Goal: Task Accomplishment & Management: Manage account settings

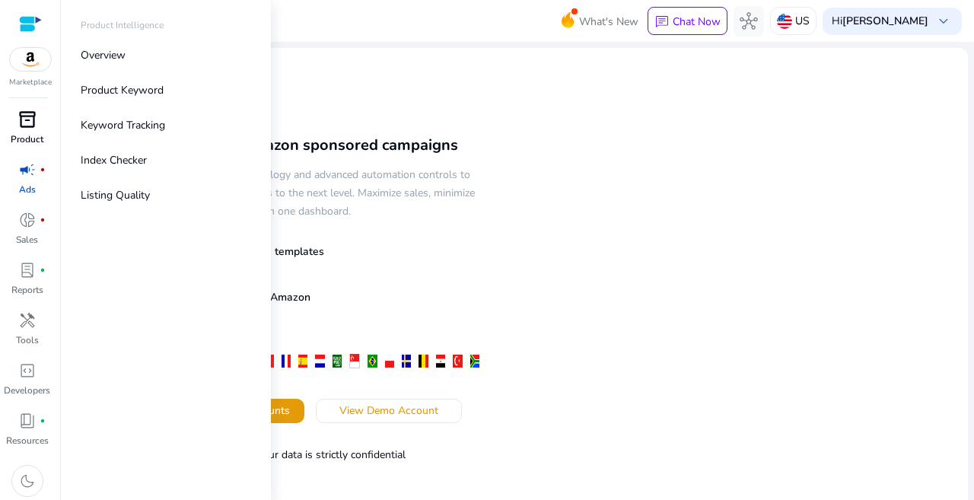
click at [24, 118] on span "inventory_2" at bounding box center [27, 119] width 18 height 18
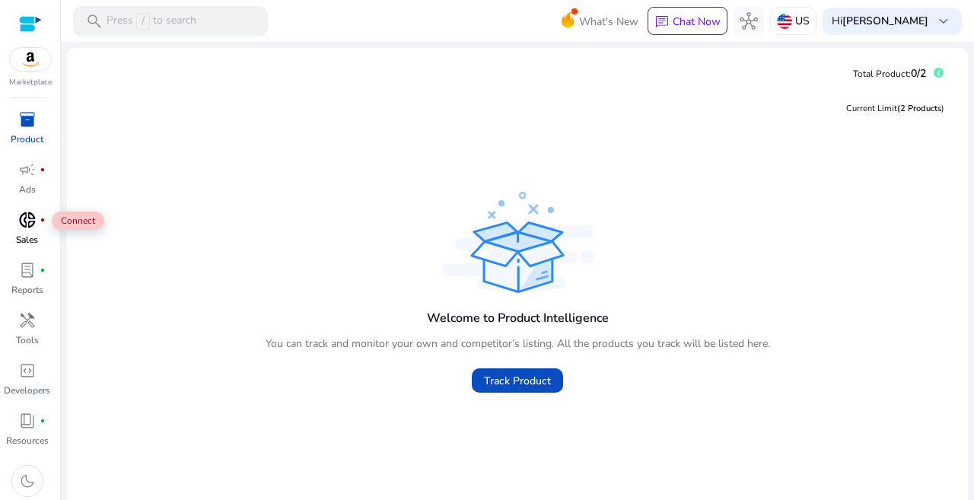
click at [22, 225] on span "donut_small" at bounding box center [27, 220] width 18 height 18
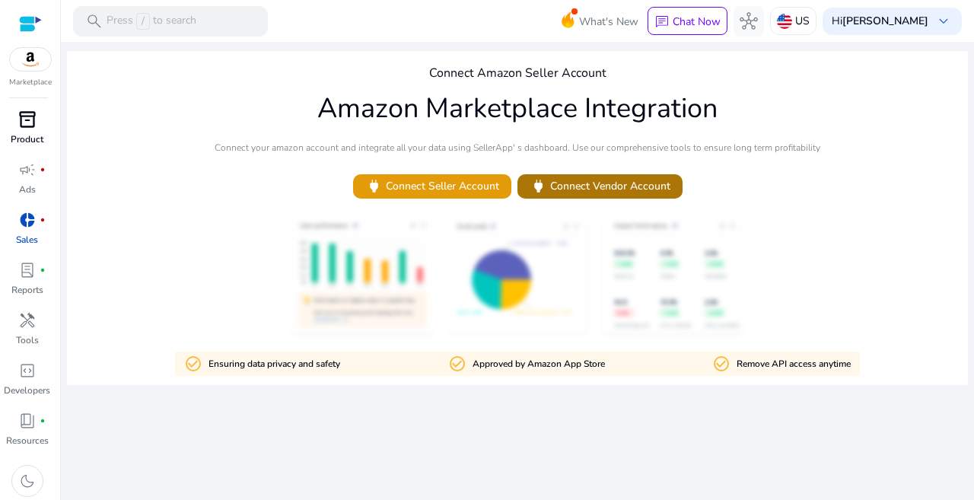
click at [567, 183] on span "power Connect Vendor Account" at bounding box center [600, 186] width 141 height 18
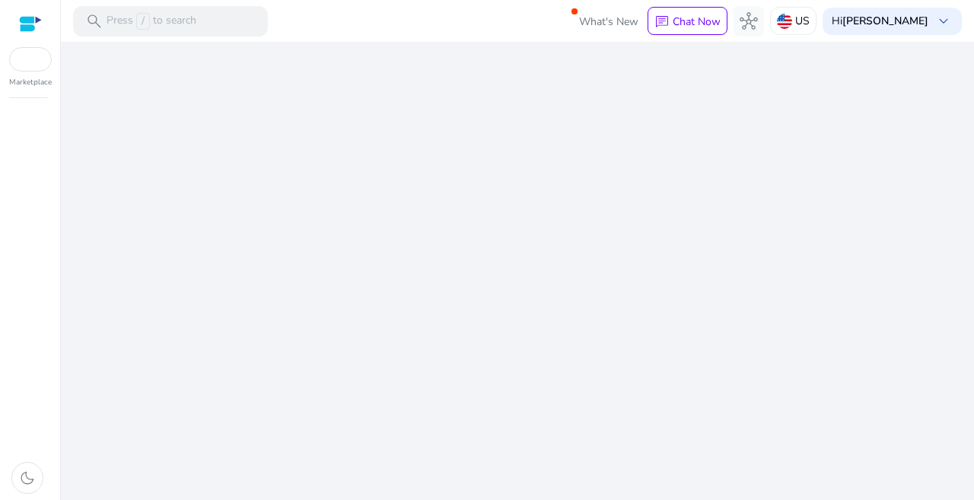
drag, startPoint x: 470, startPoint y: 183, endPoint x: 490, endPoint y: 170, distance: 24.1
click at [490, 170] on div "We are getting things ready for you..." at bounding box center [517, 271] width 901 height 458
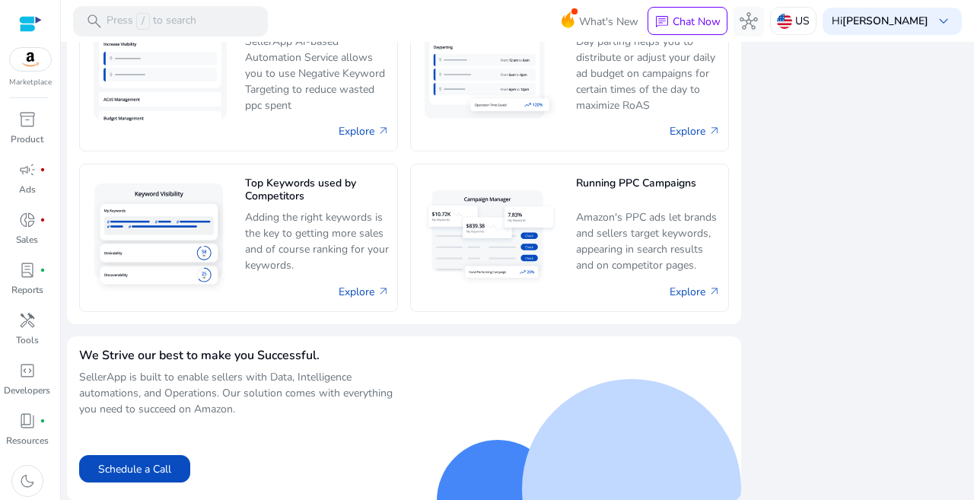
scroll to position [1003, 0]
click at [41, 68] on img at bounding box center [30, 59] width 41 height 23
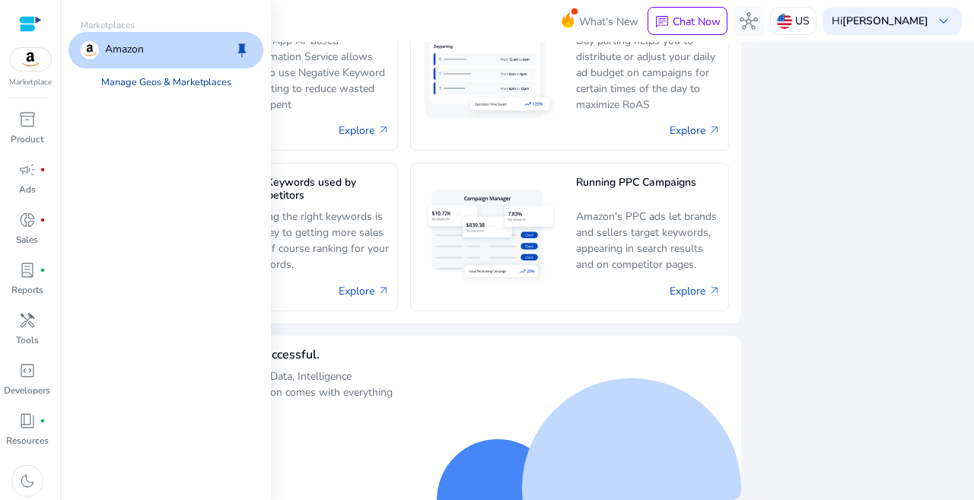
click at [148, 84] on link "Manage Geos & Marketplaces" at bounding box center [166, 81] width 154 height 27
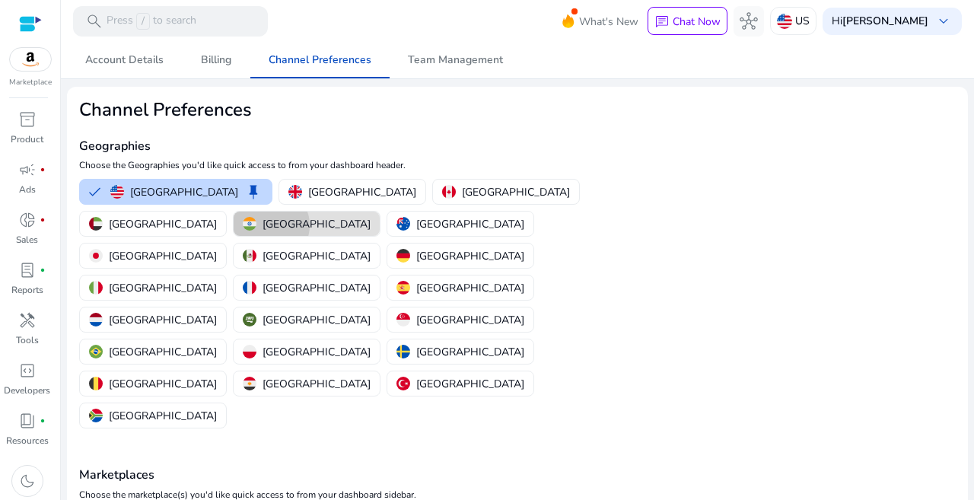
click at [371, 216] on p "[GEOGRAPHIC_DATA]" at bounding box center [317, 224] width 108 height 16
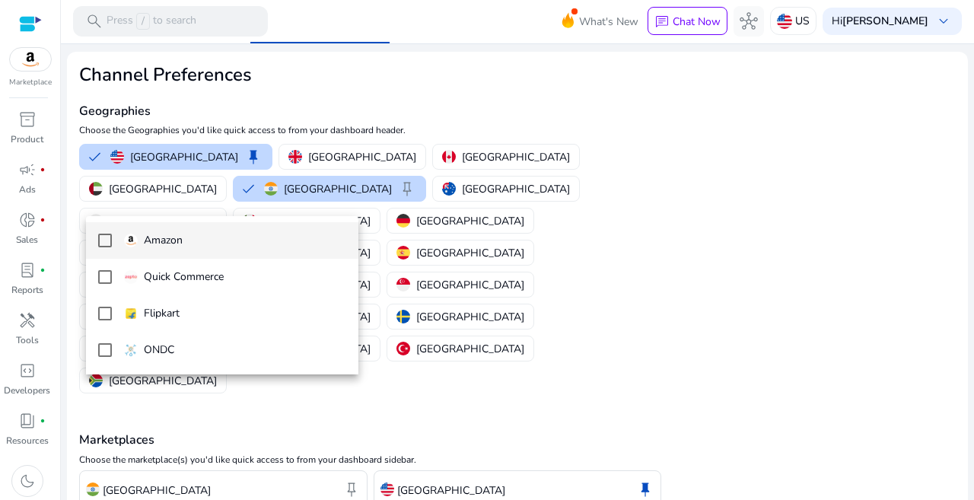
click at [150, 235] on p "Amazon" at bounding box center [163, 240] width 39 height 17
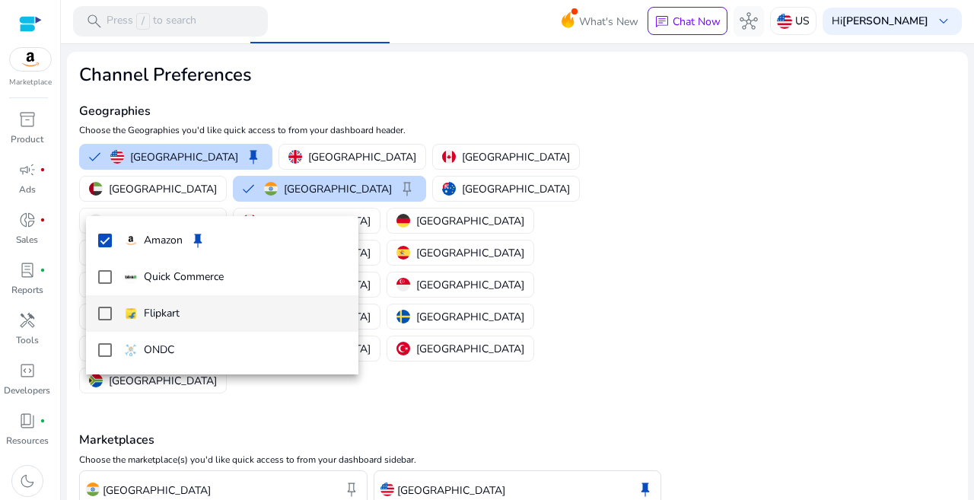
click at [103, 313] on mat-pseudo-checkbox at bounding box center [105, 314] width 14 height 14
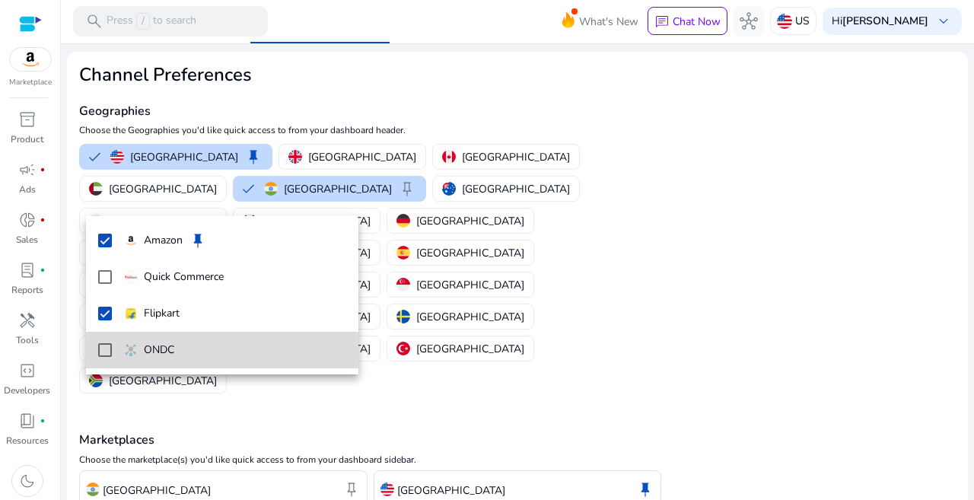
click at [102, 352] on mat-pseudo-checkbox at bounding box center [105, 350] width 14 height 14
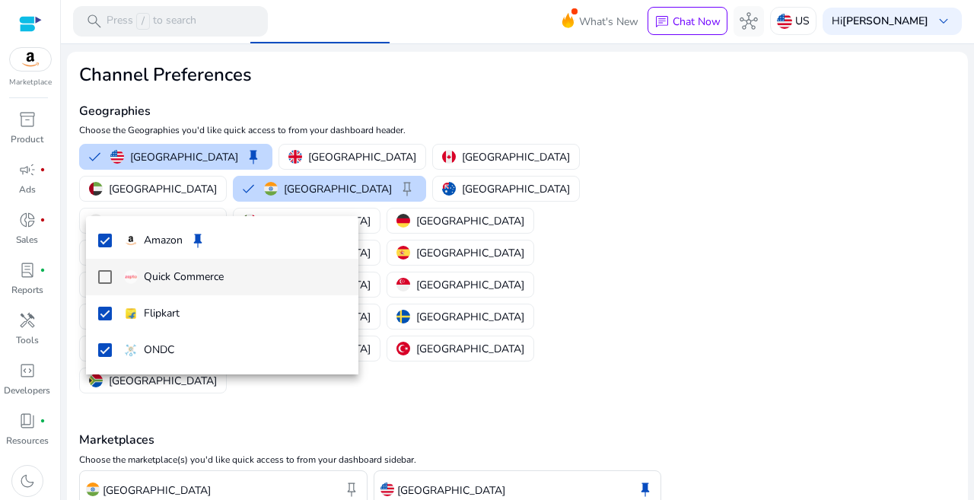
click at [104, 272] on mat-pseudo-checkbox at bounding box center [105, 277] width 14 height 14
click at [334, 387] on div at bounding box center [487, 250] width 974 height 500
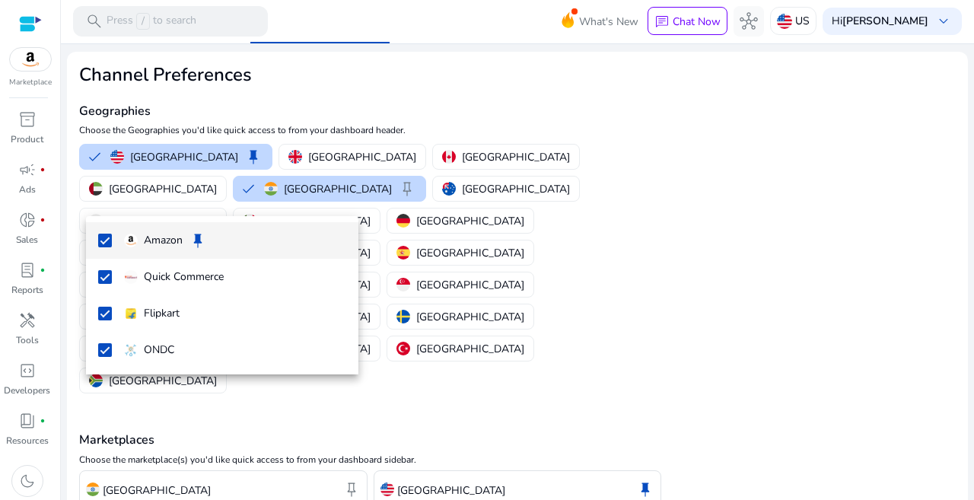
click at [397, 457] on div at bounding box center [487, 250] width 974 height 500
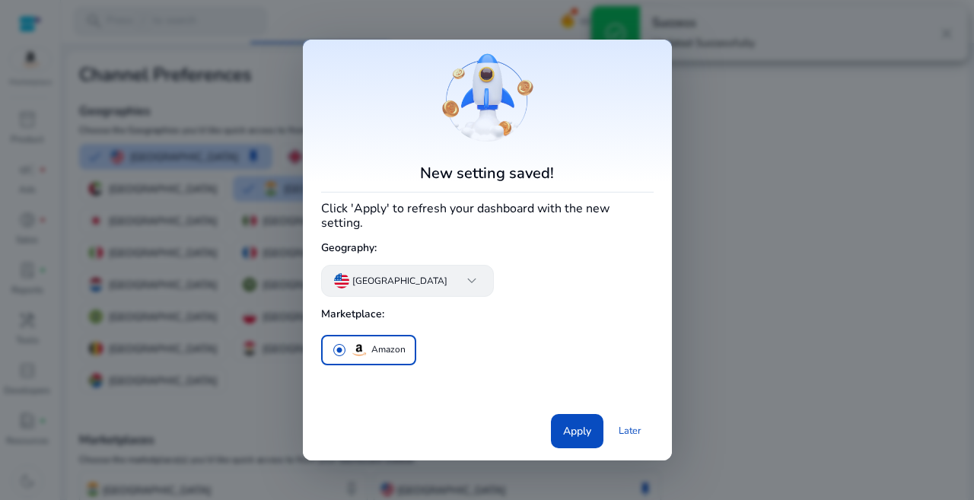
click at [401, 283] on p "[GEOGRAPHIC_DATA]" at bounding box center [399, 281] width 95 height 14
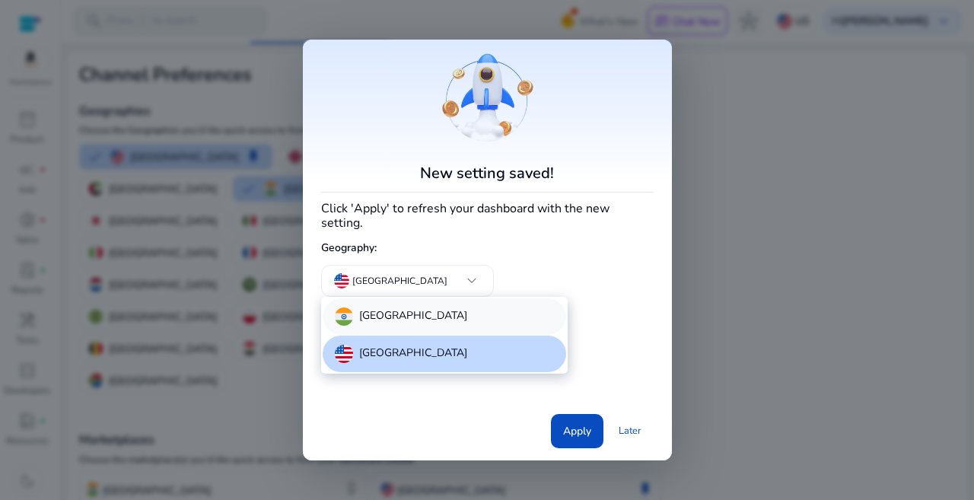
click at [357, 317] on div "[GEOGRAPHIC_DATA]" at bounding box center [401, 316] width 132 height 18
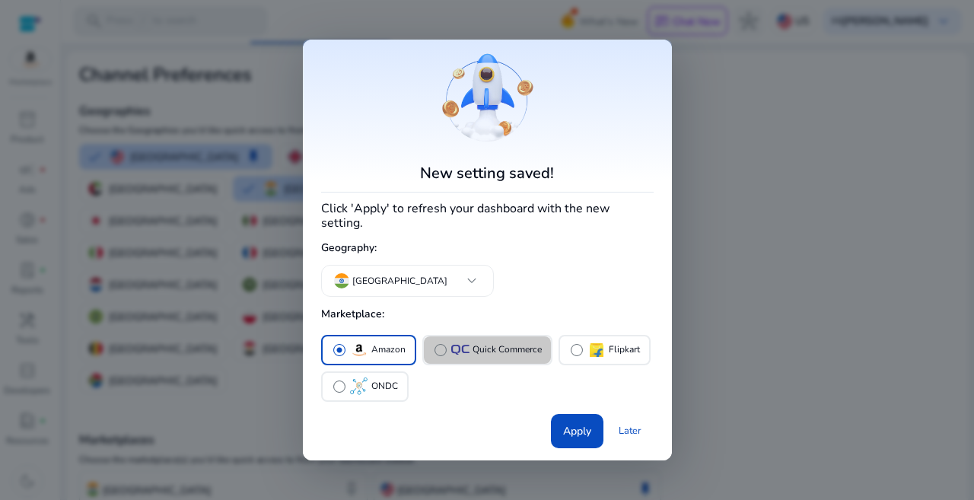
click at [438, 355] on span "radio_button_unchecked" at bounding box center [440, 349] width 15 height 15
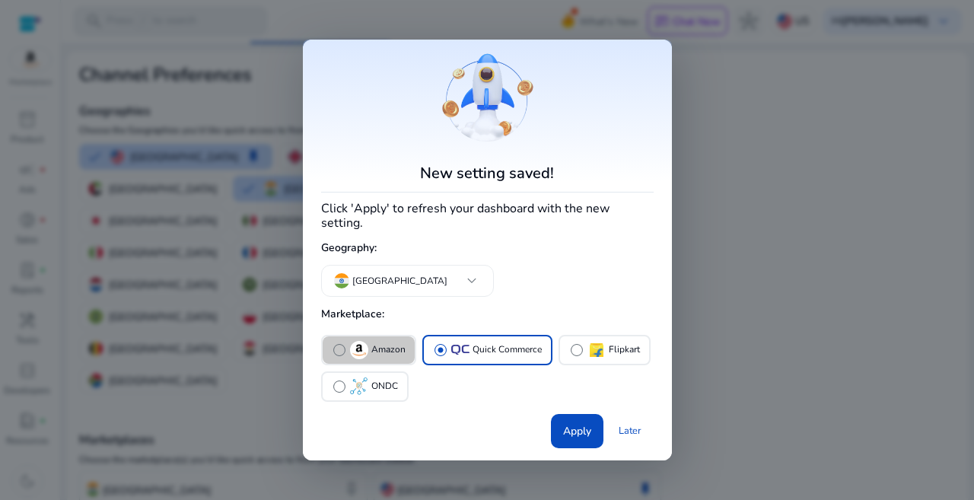
click at [340, 354] on span "radio_button_unchecked" at bounding box center [339, 349] width 15 height 15
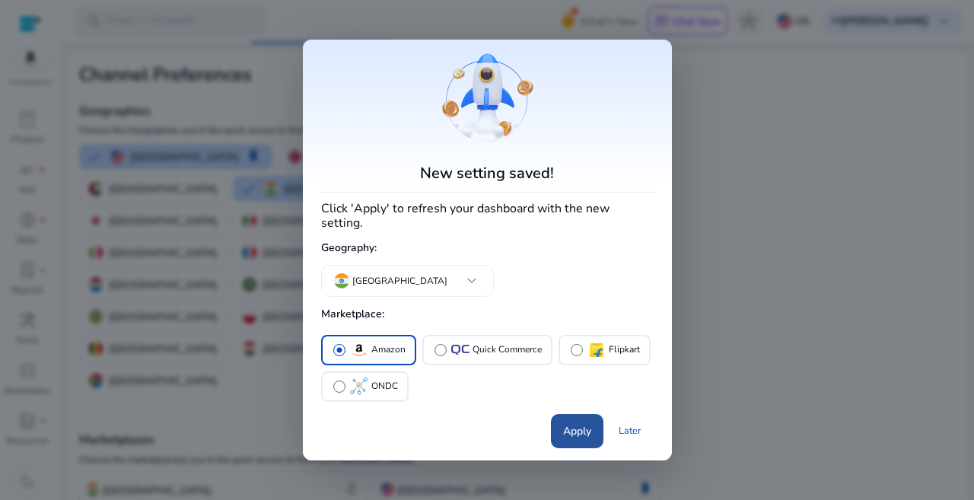
click at [568, 435] on span "Apply" at bounding box center [577, 431] width 28 height 16
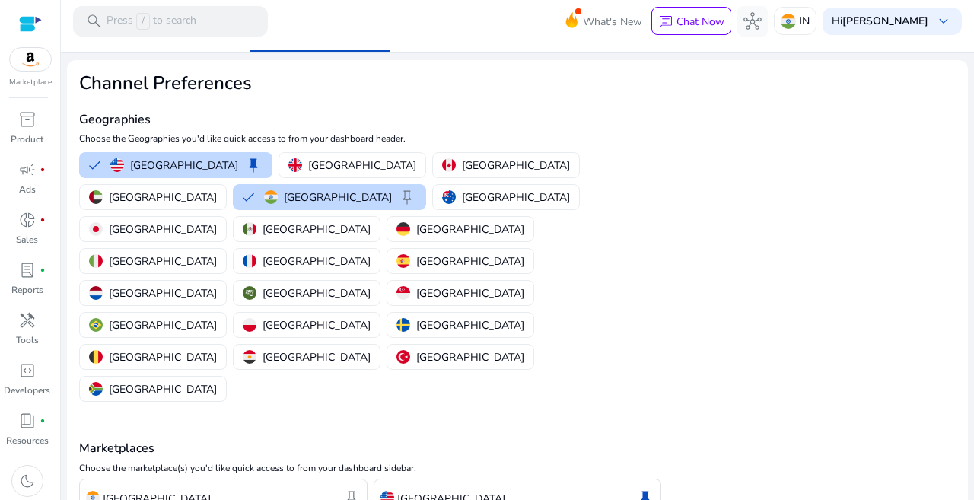
scroll to position [35, 0]
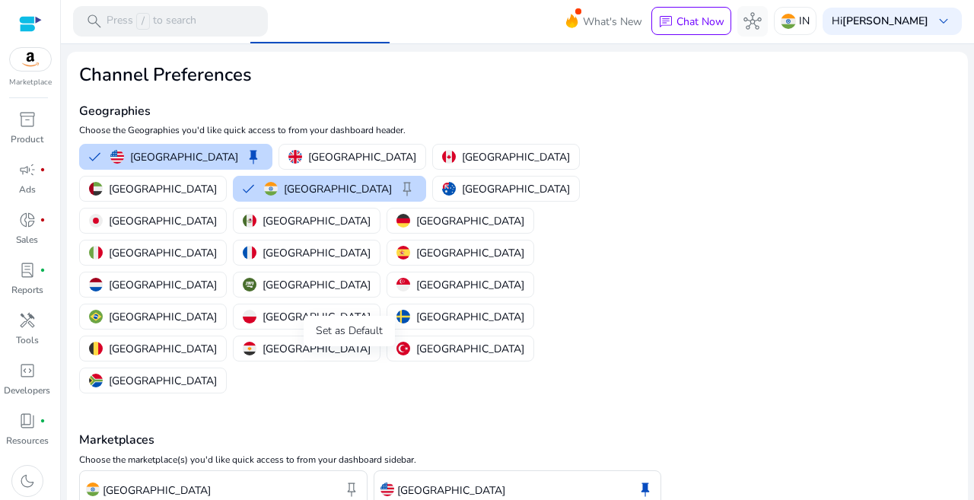
click at [345, 480] on span "keep" at bounding box center [351, 489] width 18 height 18
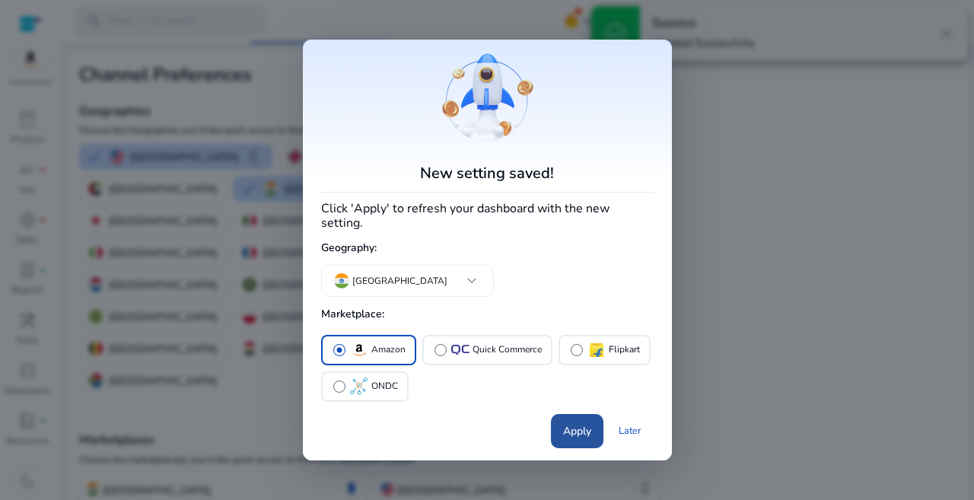
click at [572, 430] on span "Apply" at bounding box center [577, 431] width 28 height 16
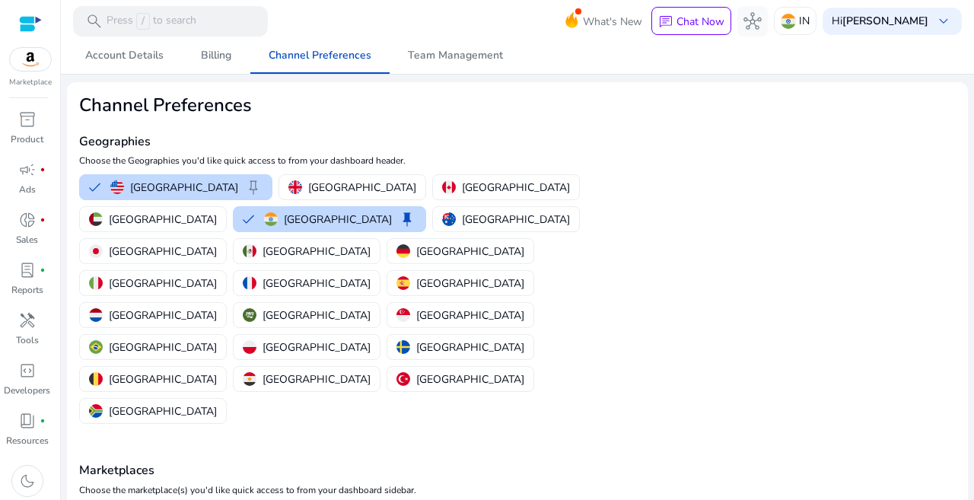
scroll to position [0, 0]
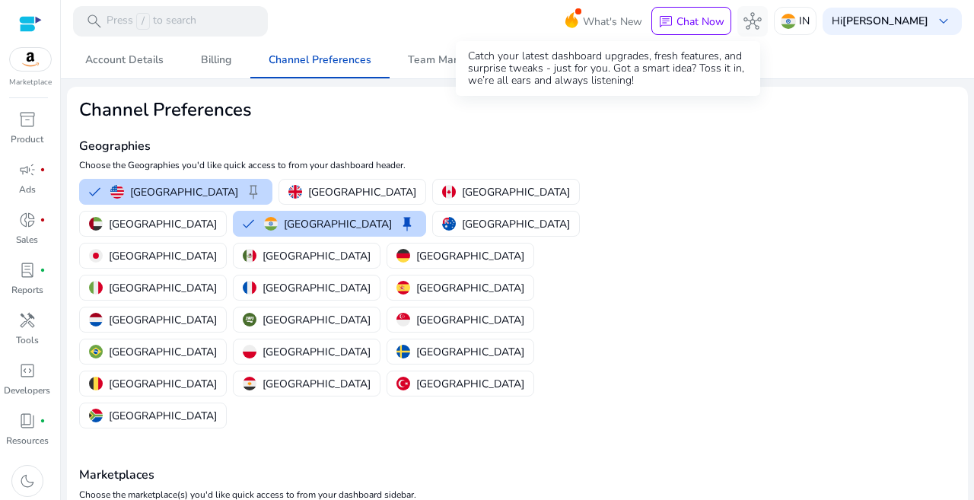
click at [594, 26] on span "What's New" at bounding box center [612, 21] width 59 height 27
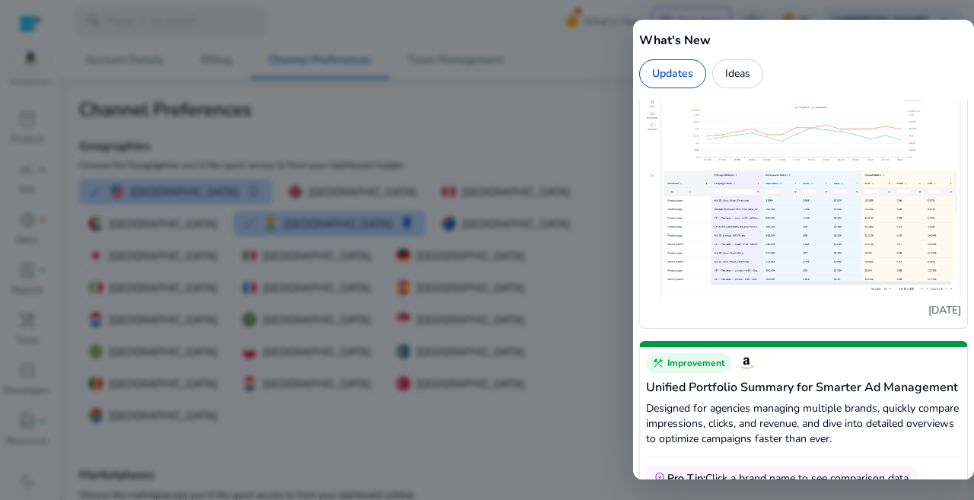
scroll to position [685, 0]
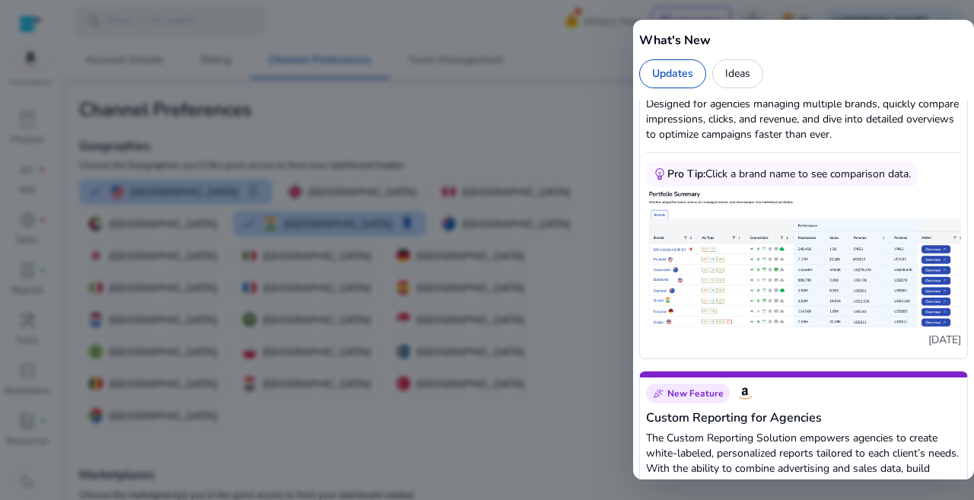
click at [688, 75] on div "Updates" at bounding box center [672, 73] width 67 height 29
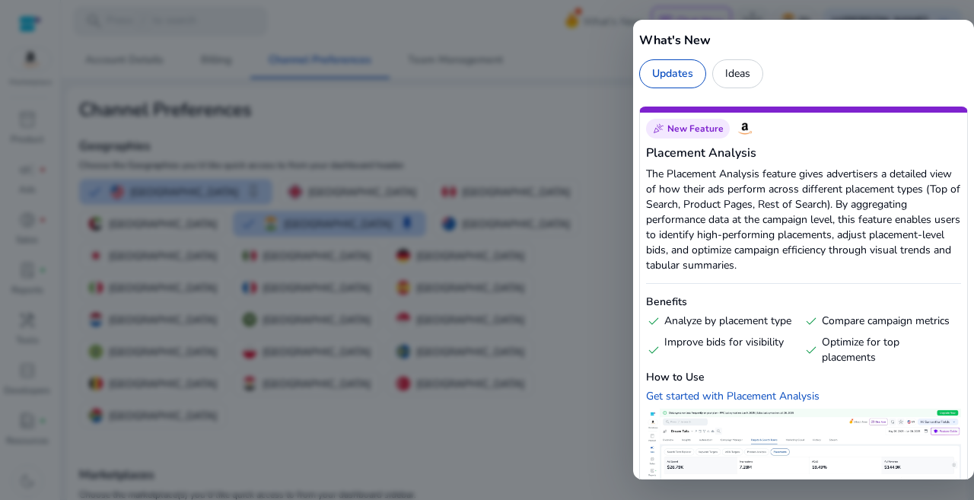
click at [484, 97] on div at bounding box center [487, 250] width 974 height 500
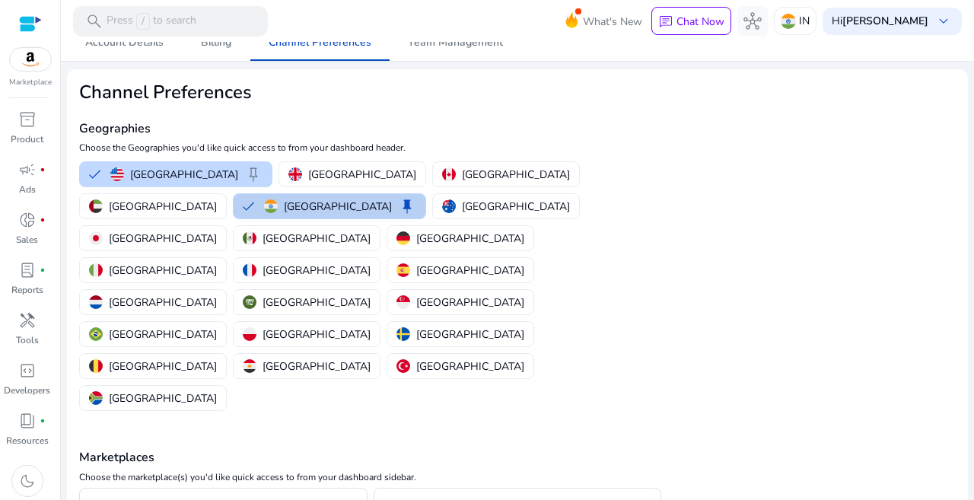
scroll to position [35, 0]
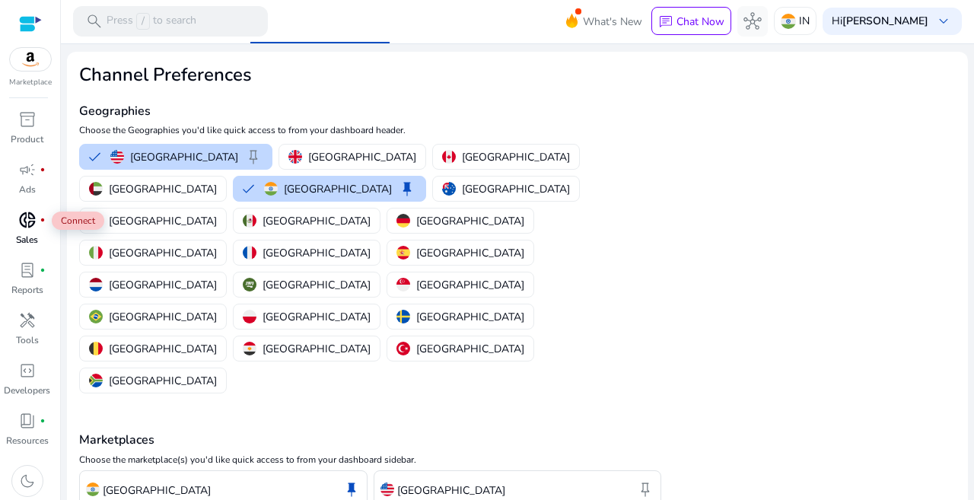
click at [31, 228] on span "donut_small" at bounding box center [27, 220] width 18 height 18
